Goal: Task Accomplishment & Management: Manage account settings

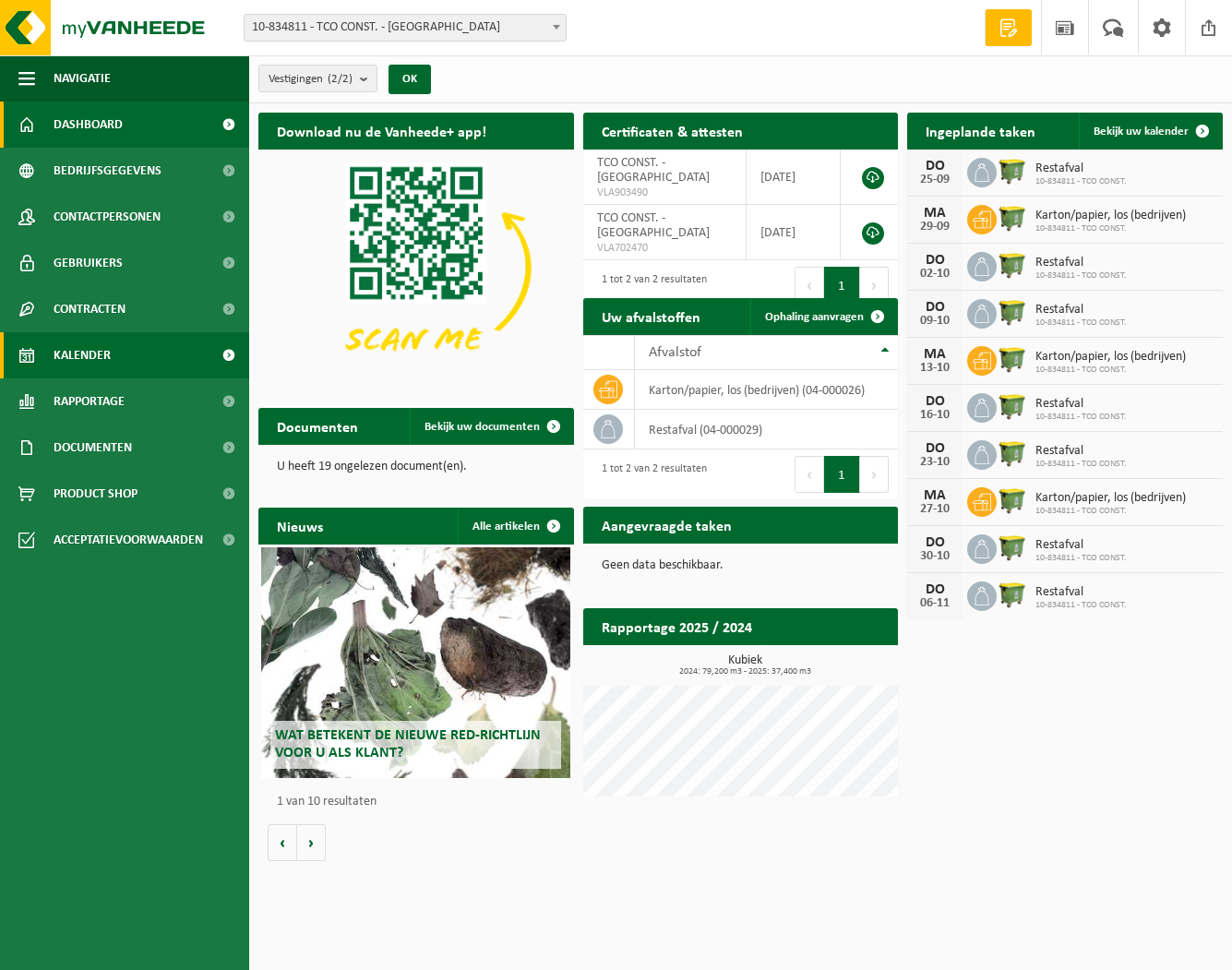
click at [83, 349] on span "Kalender" at bounding box center [83, 355] width 58 height 46
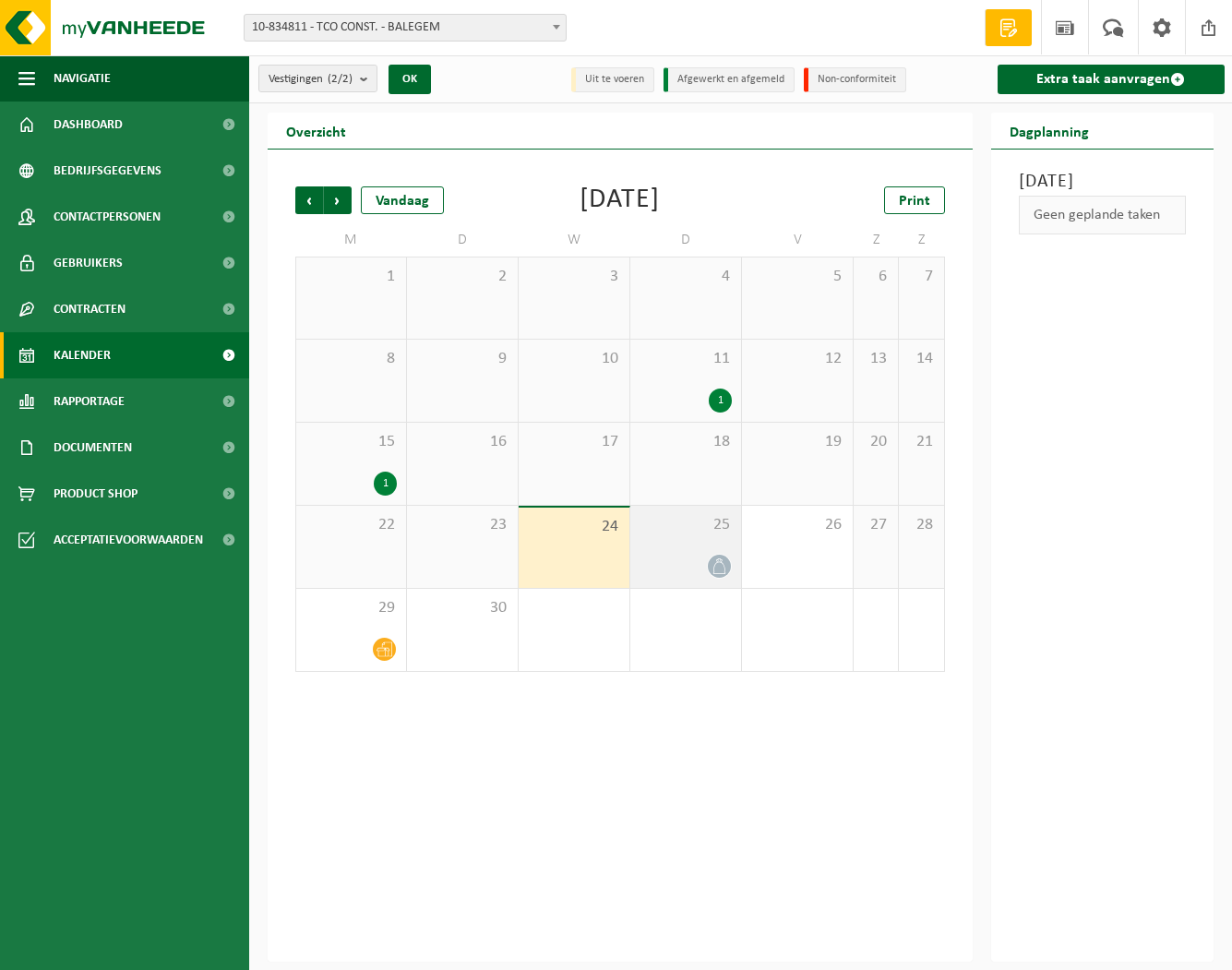
click at [663, 529] on span "25" at bounding box center [685, 525] width 92 height 20
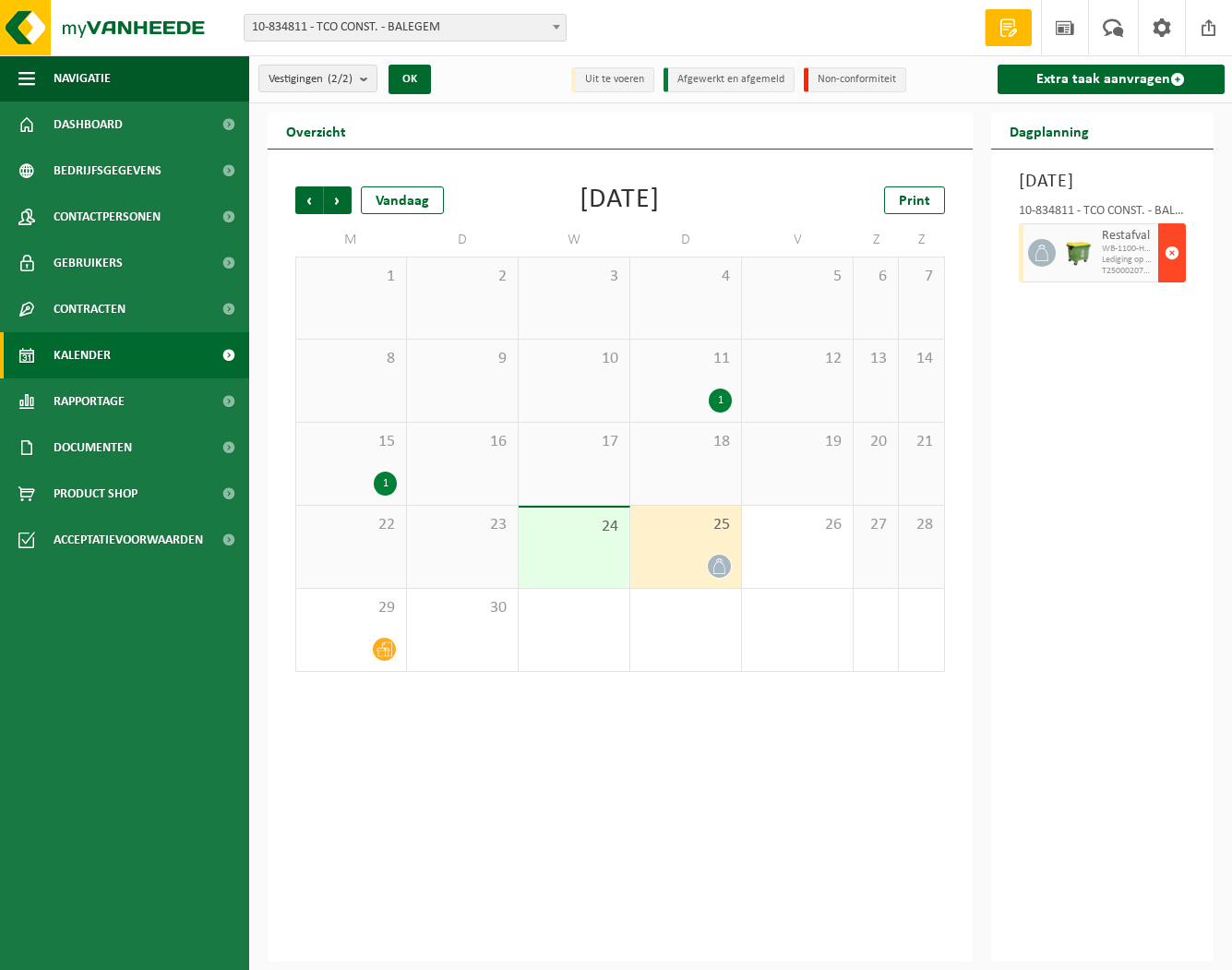
click at [1168, 271] on span "button" at bounding box center [1172, 252] width 15 height 37
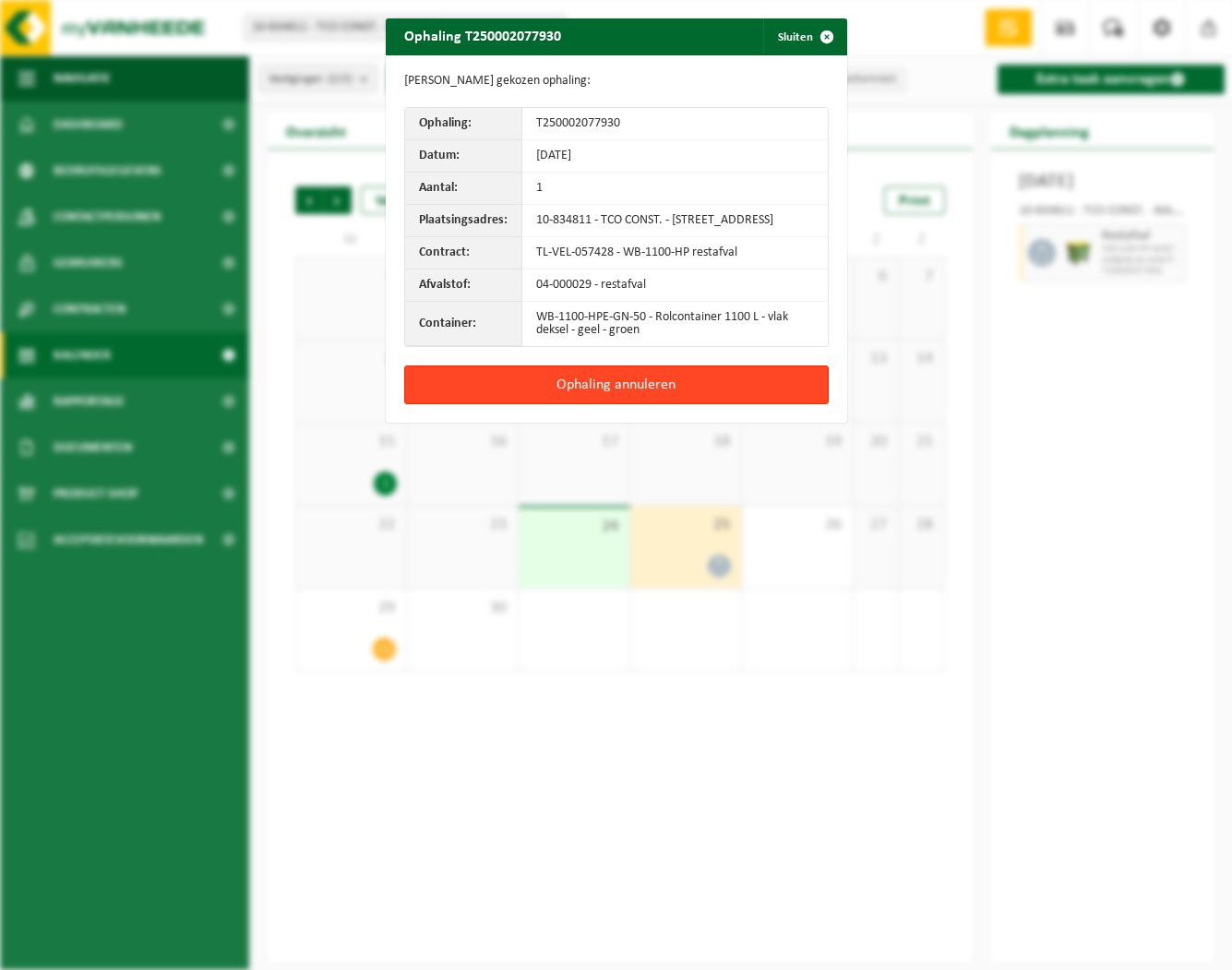
click at [621, 399] on button "Ophaling annuleren" at bounding box center [616, 385] width 425 height 39
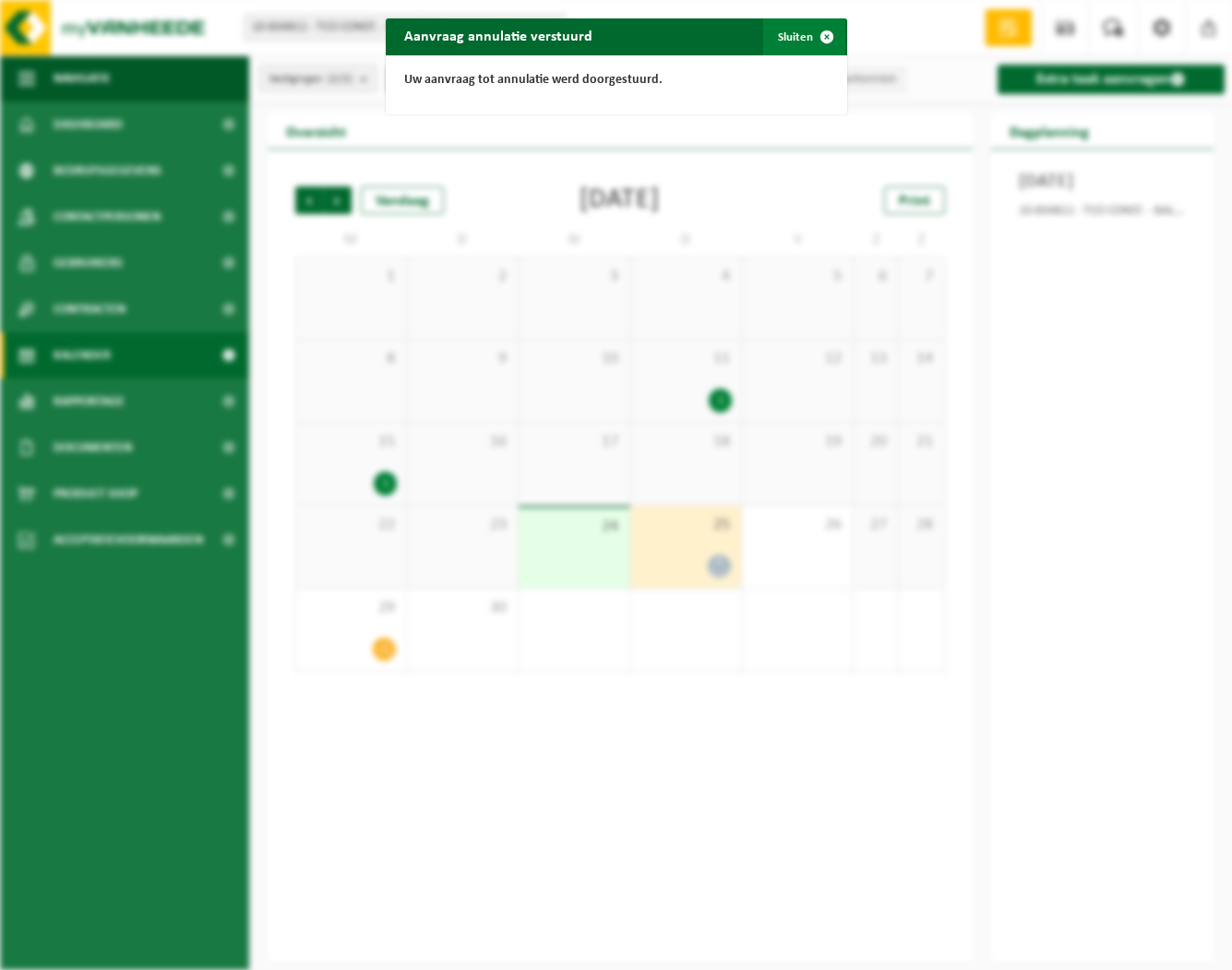
click at [812, 35] on span "button" at bounding box center [826, 37] width 37 height 37
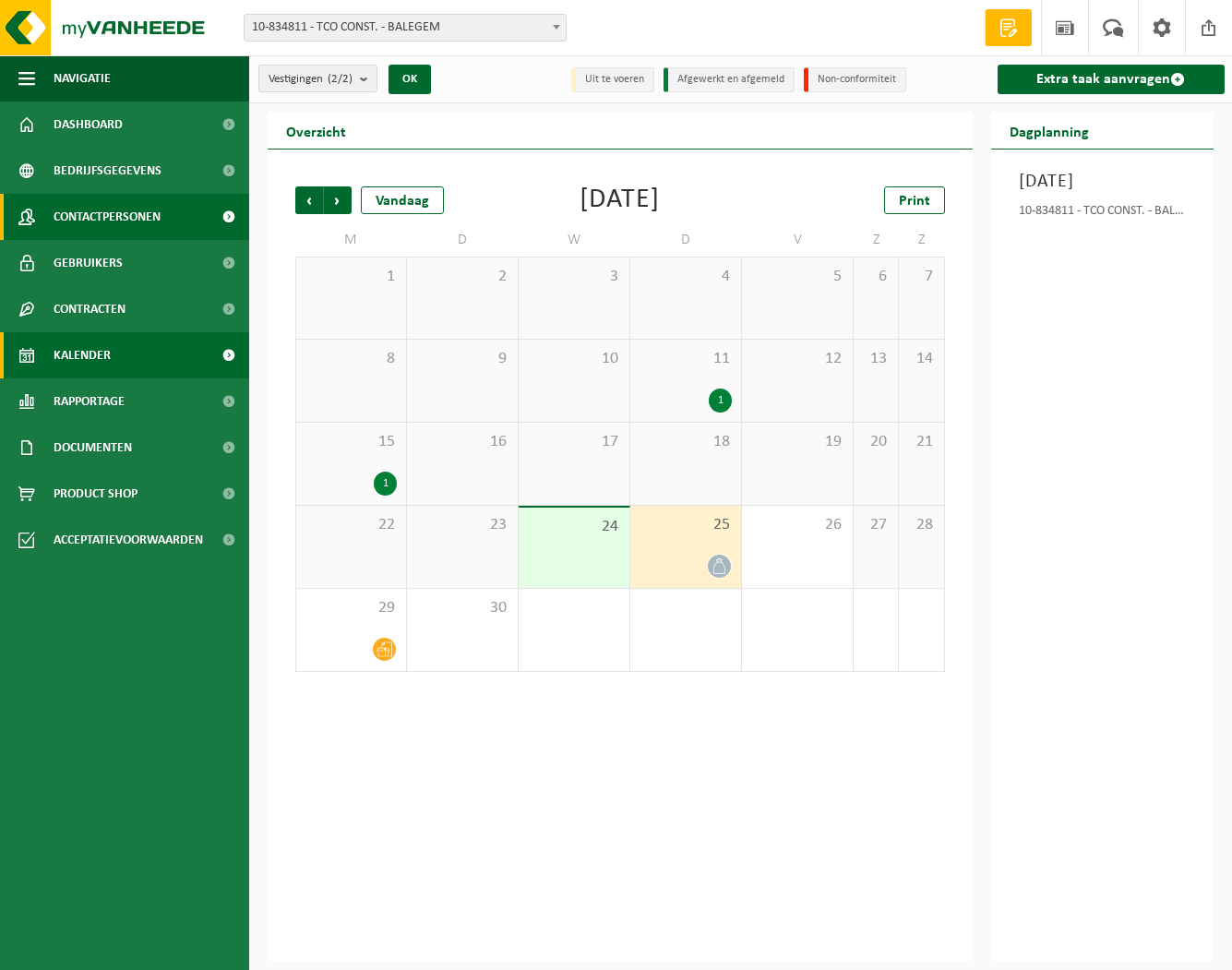
click at [107, 209] on span "Contactpersonen" at bounding box center [107, 217] width 107 height 46
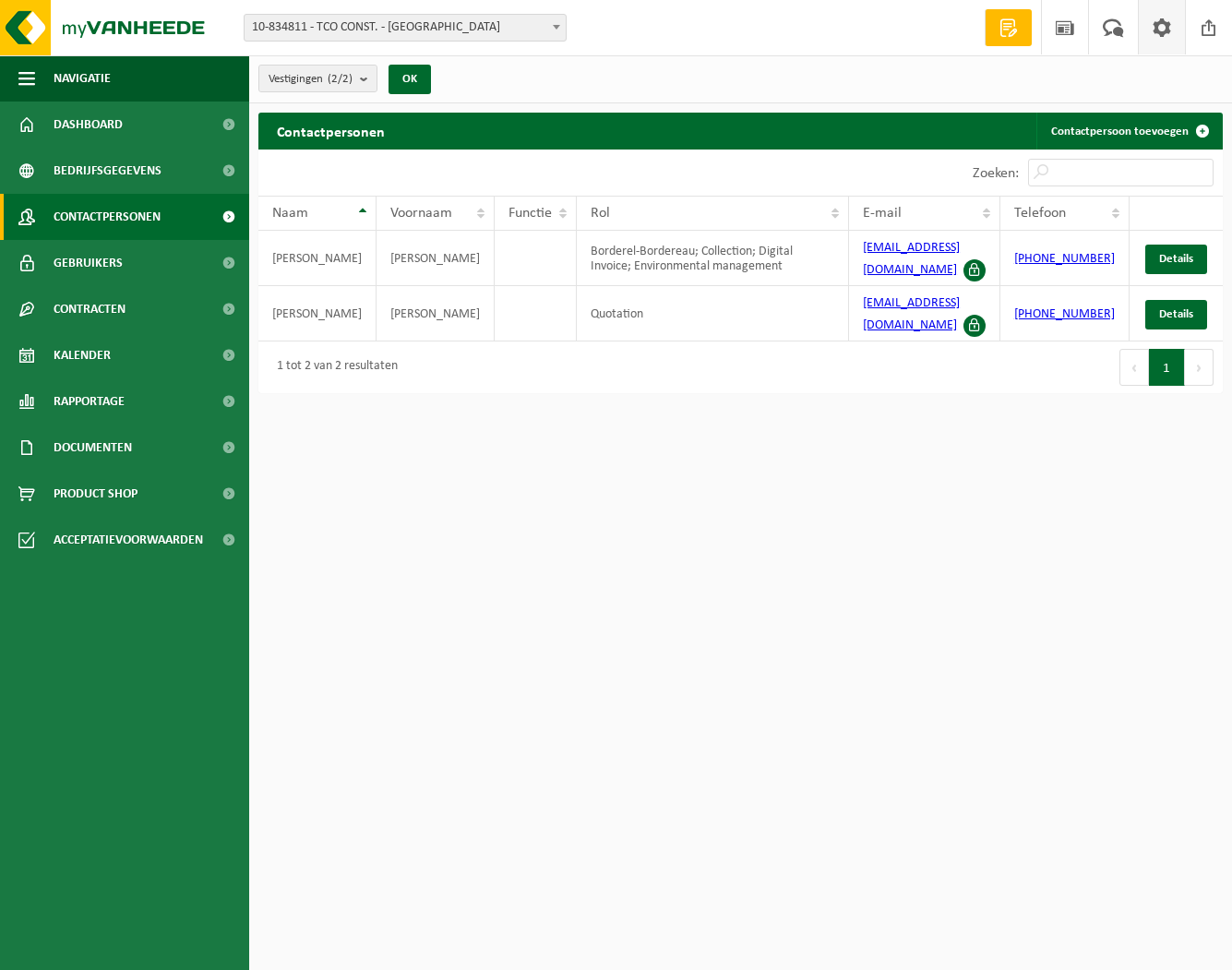
click at [1153, 30] on span at bounding box center [1162, 27] width 28 height 55
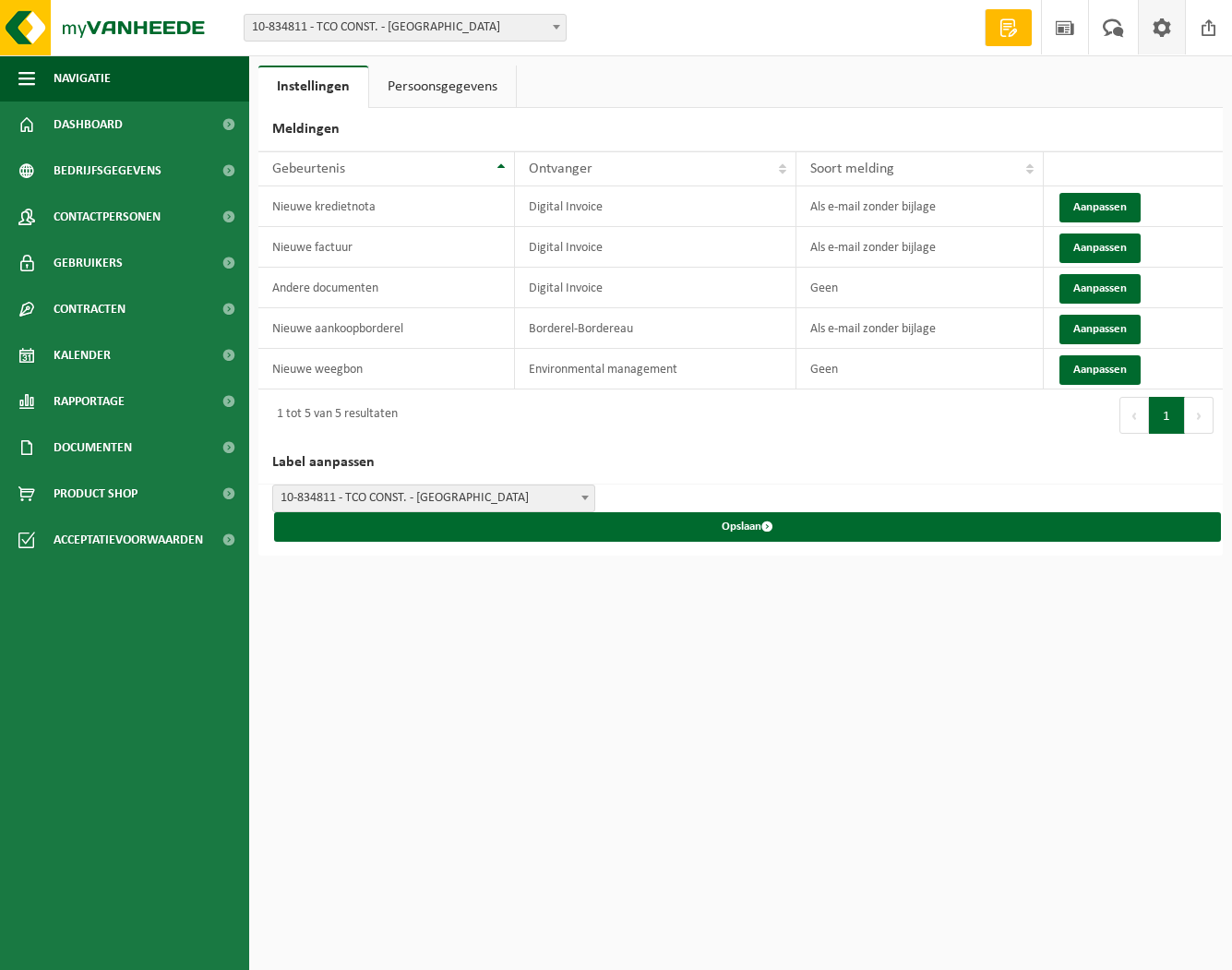
scroll to position [0, 1]
click at [428, 81] on link "Persoonsgegevens" at bounding box center [442, 86] width 147 height 43
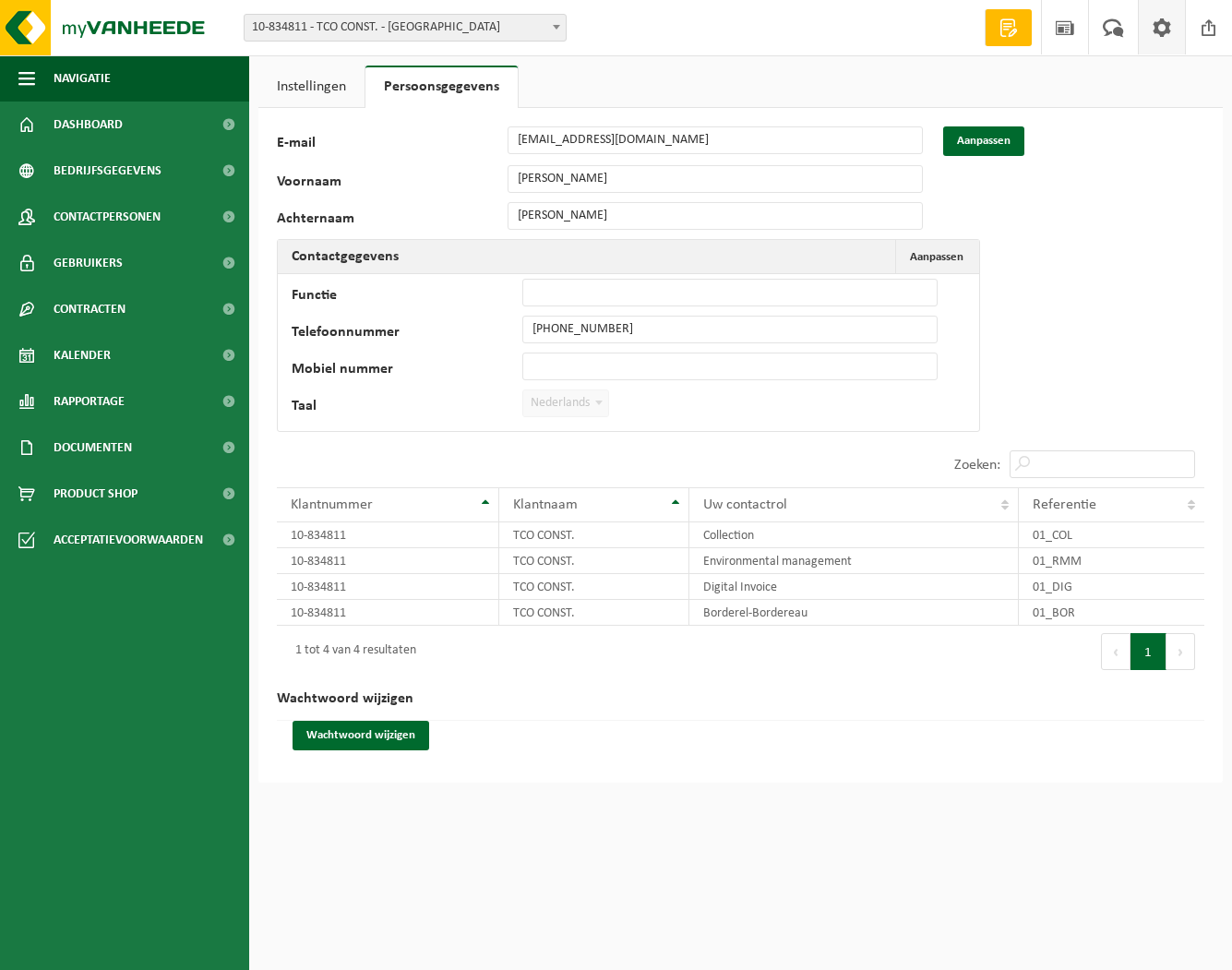
scroll to position [0, 0]
click at [1071, 24] on span at bounding box center [1065, 27] width 28 height 55
